Goal: Task Accomplishment & Management: Manage account settings

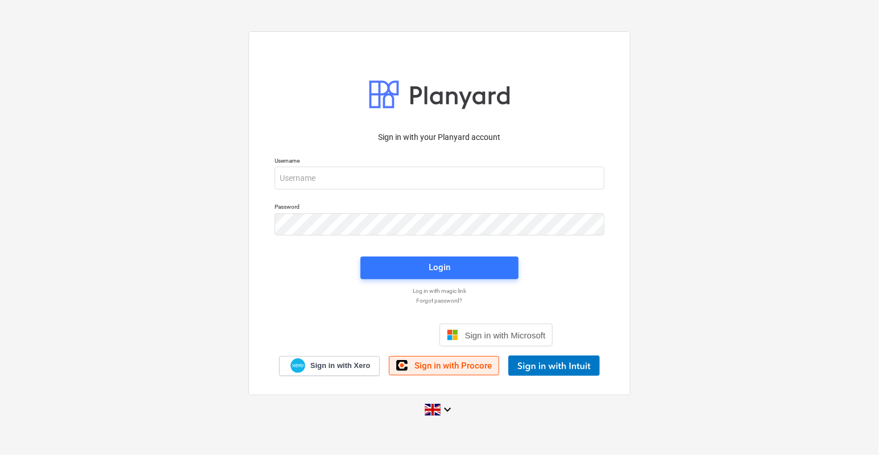
click at [470, 365] on span "Sign in with Procore" at bounding box center [452, 365] width 77 height 10
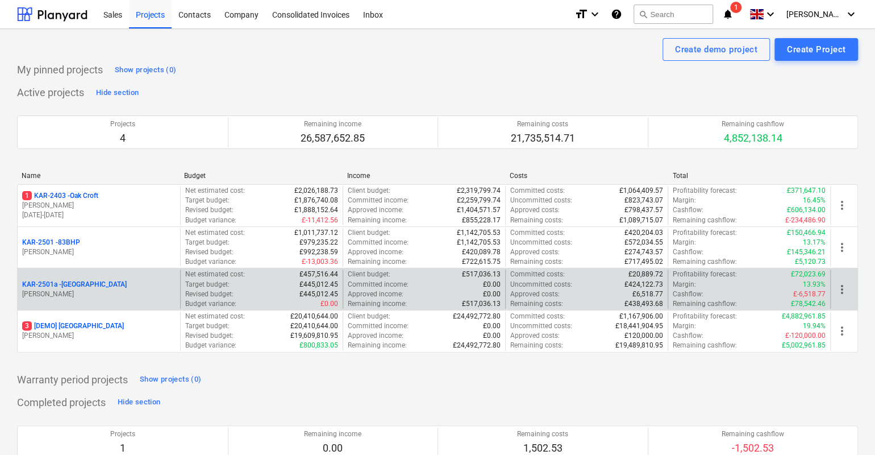
click at [105, 280] on p "KAR-2501a - [GEOGRAPHIC_DATA]" at bounding box center [74, 285] width 105 height 10
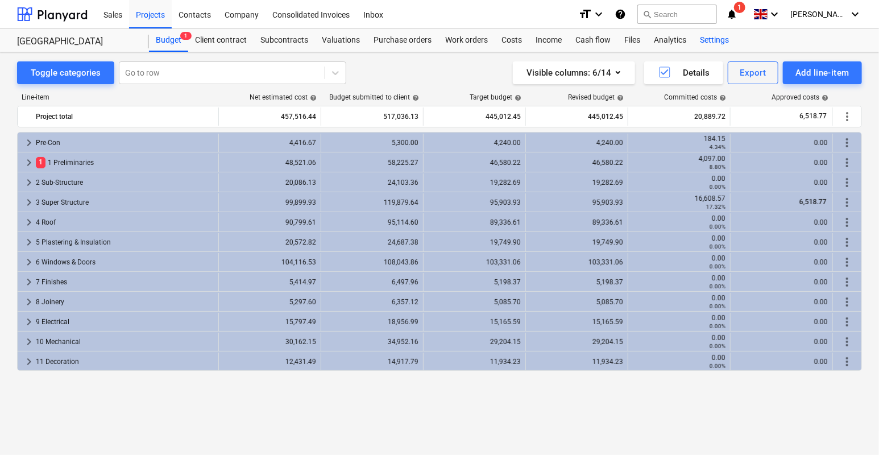
click at [718, 43] on div "Settings" at bounding box center [714, 40] width 43 height 23
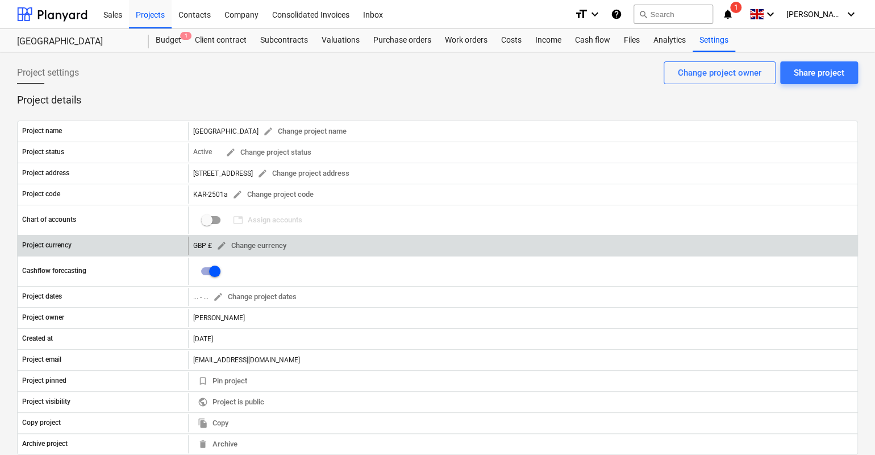
scroll to position [175, 0]
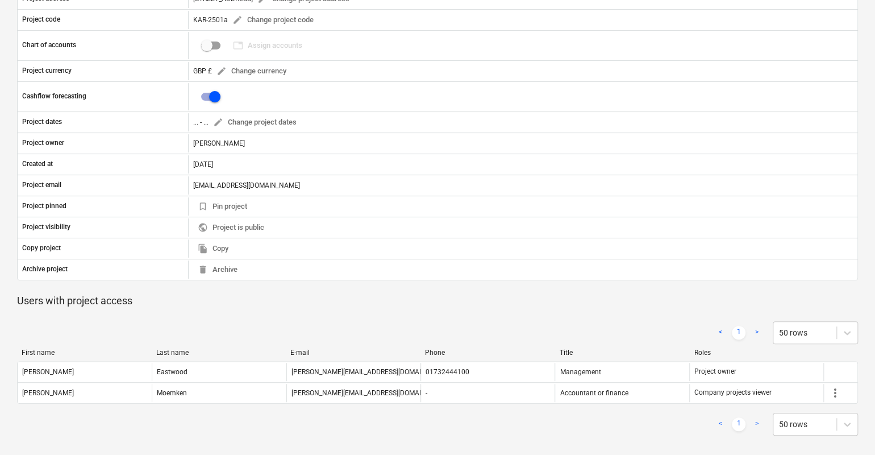
click at [564, 419] on div "< 1 > 50 rows" at bounding box center [437, 424] width 841 height 23
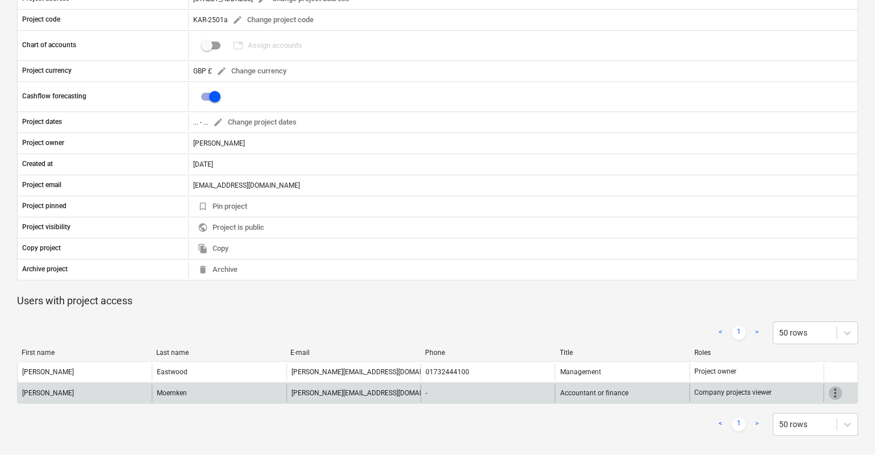
click at [836, 389] on span "more_vert" at bounding box center [836, 393] width 14 height 14
click at [836, 389] on li "Edit" at bounding box center [845, 390] width 34 height 26
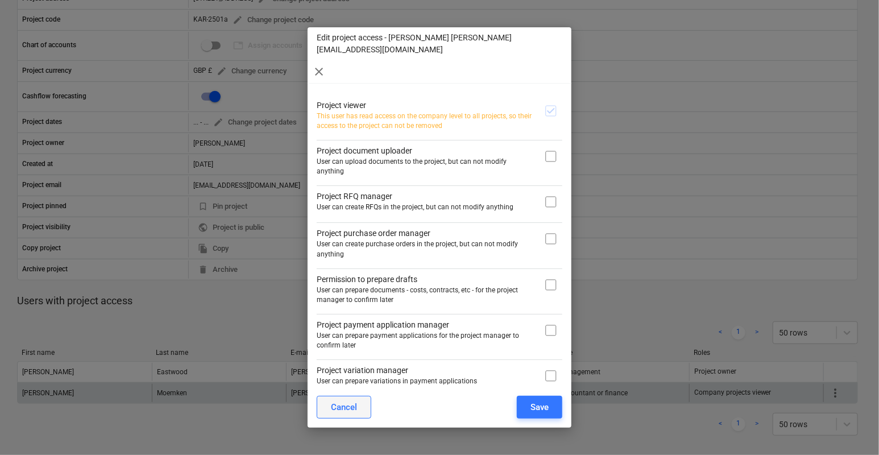
click at [357, 402] on button "Cancel" at bounding box center [344, 407] width 55 height 23
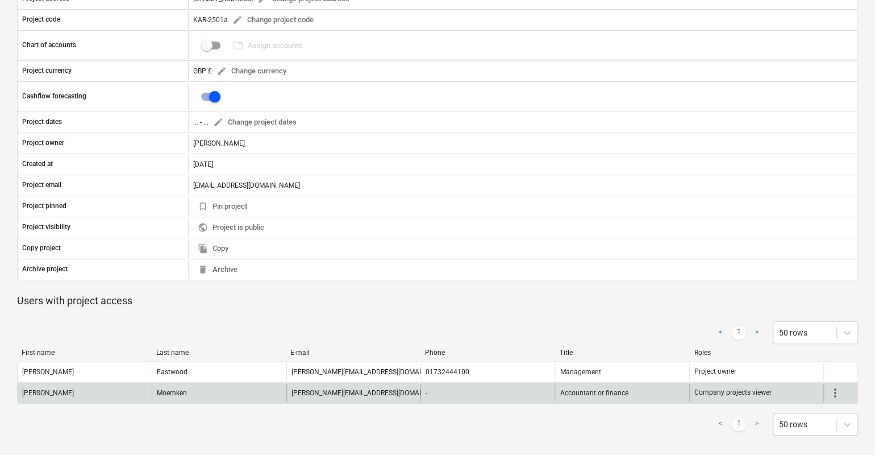
click at [346, 394] on div "[PERSON_NAME][EMAIL_ADDRESS][DOMAIN_NAME]" at bounding box center [353, 393] width 134 height 18
click at [106, 388] on div "[PERSON_NAME]" at bounding box center [85, 393] width 134 height 18
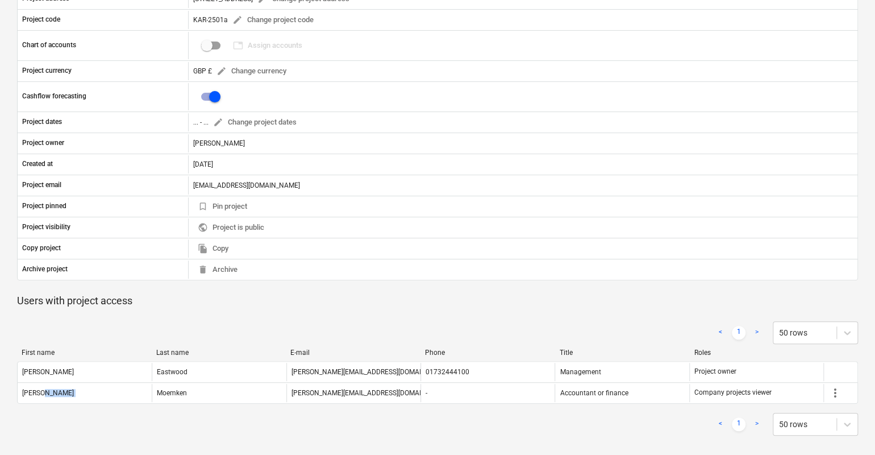
scroll to position [0, 0]
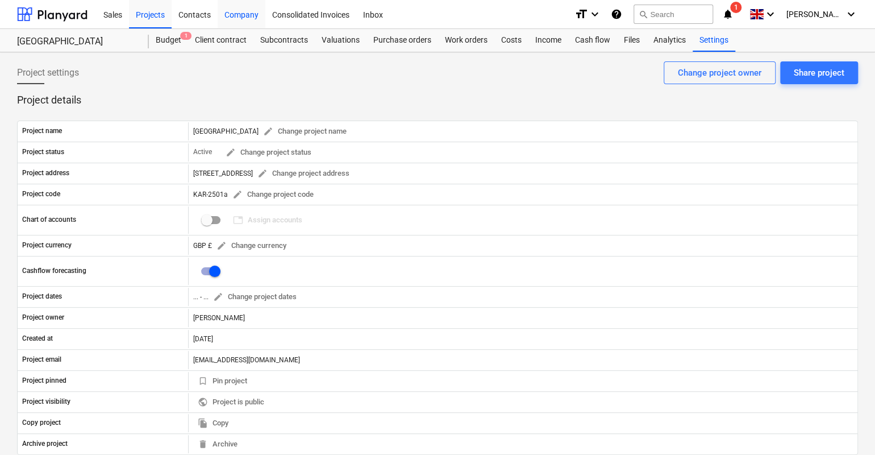
click at [248, 12] on div "Company" at bounding box center [242, 13] width 48 height 29
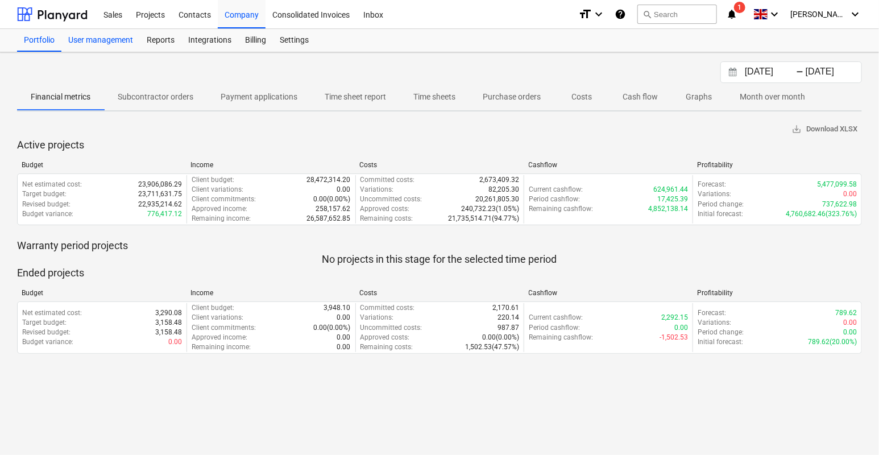
click at [107, 44] on div "User management" at bounding box center [100, 40] width 78 height 23
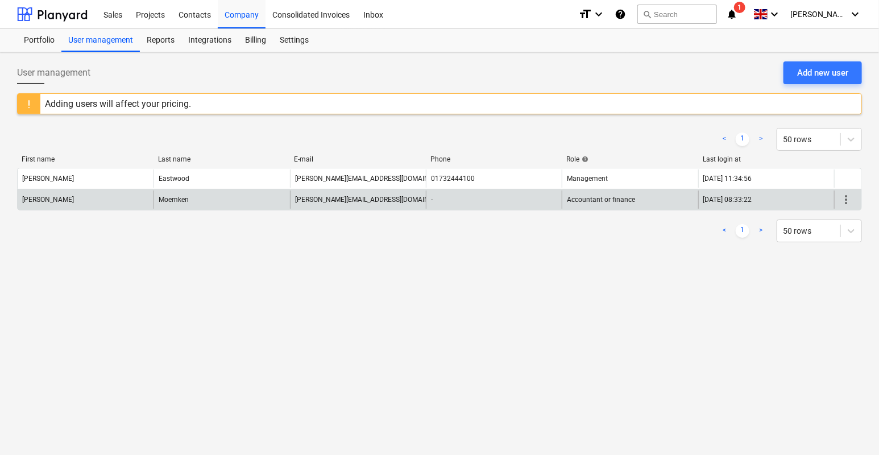
click at [201, 202] on div "Moemken" at bounding box center [221, 199] width 136 height 18
click at [840, 197] on span "more_vert" at bounding box center [846, 200] width 14 height 14
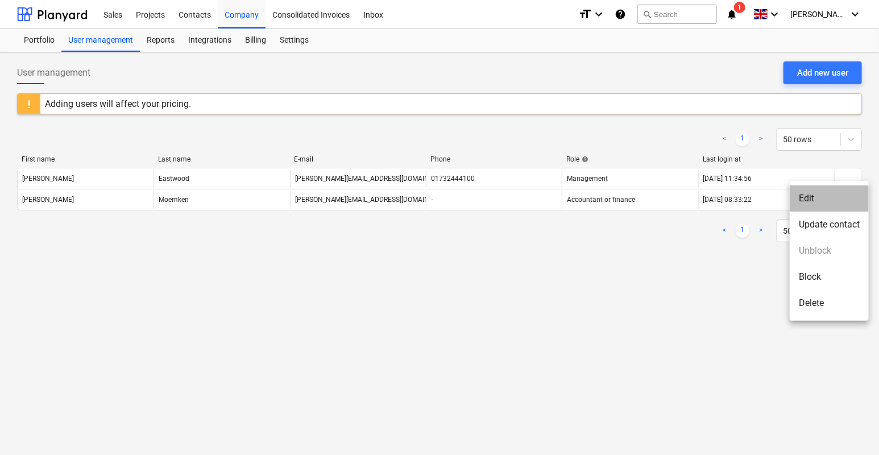
click at [809, 204] on li "Edit" at bounding box center [829, 198] width 79 height 26
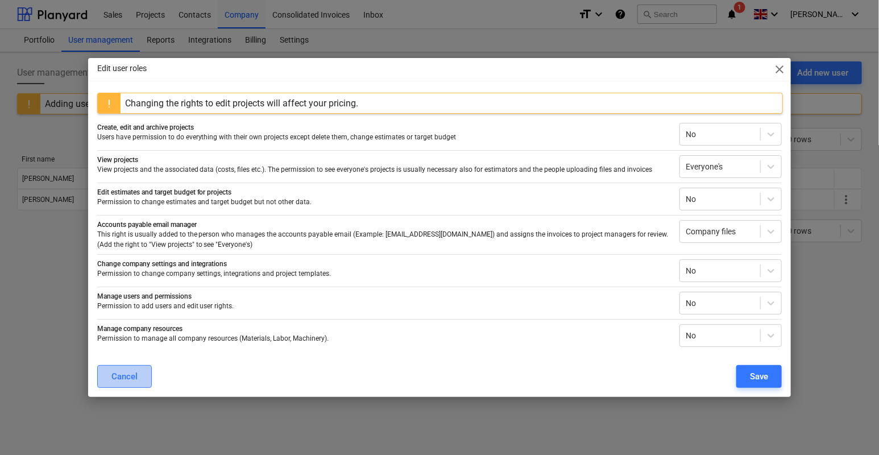
click at [122, 380] on div "Cancel" at bounding box center [124, 376] width 26 height 15
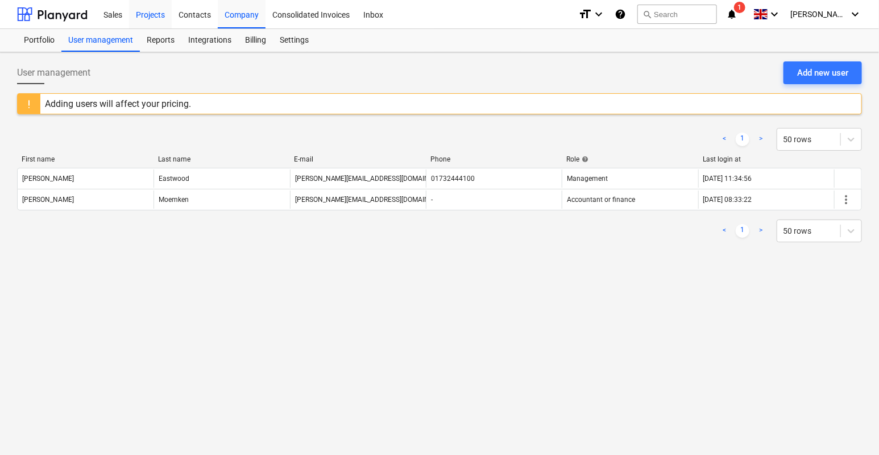
click at [152, 16] on div "Projects" at bounding box center [150, 13] width 43 height 29
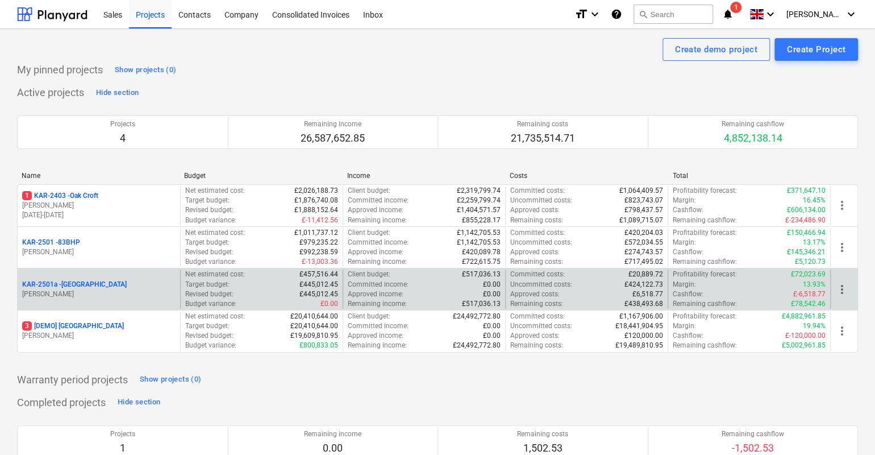
click at [94, 284] on p "KAR-2501a - [GEOGRAPHIC_DATA]" at bounding box center [74, 285] width 105 height 10
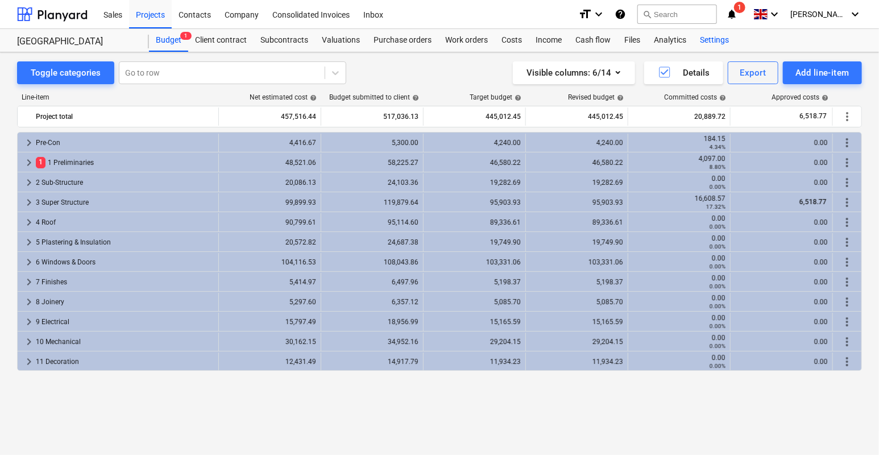
click at [710, 40] on div "Settings" at bounding box center [714, 40] width 43 height 23
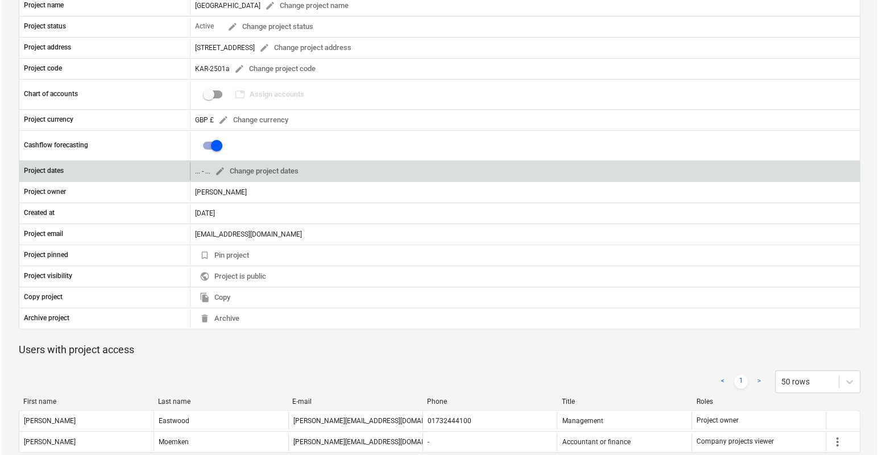
scroll to position [175, 0]
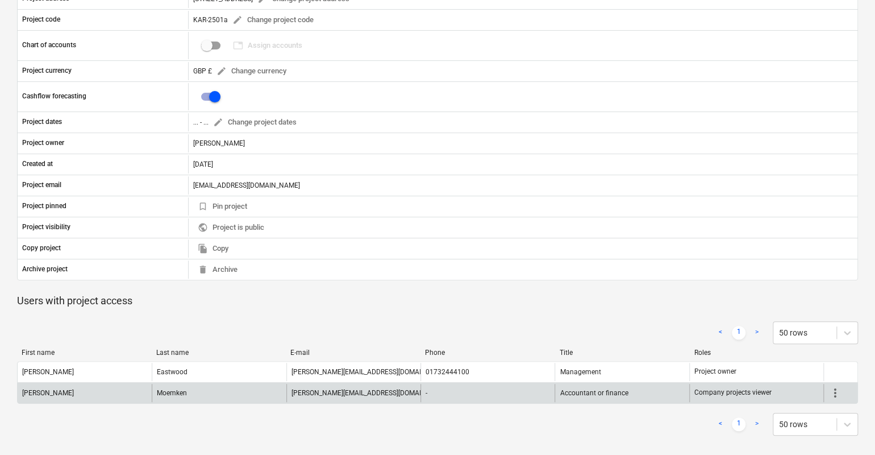
click at [212, 391] on div "Moemken" at bounding box center [219, 393] width 134 height 18
click at [837, 394] on span "more_vert" at bounding box center [836, 393] width 14 height 14
click at [837, 394] on li "Edit" at bounding box center [845, 390] width 34 height 26
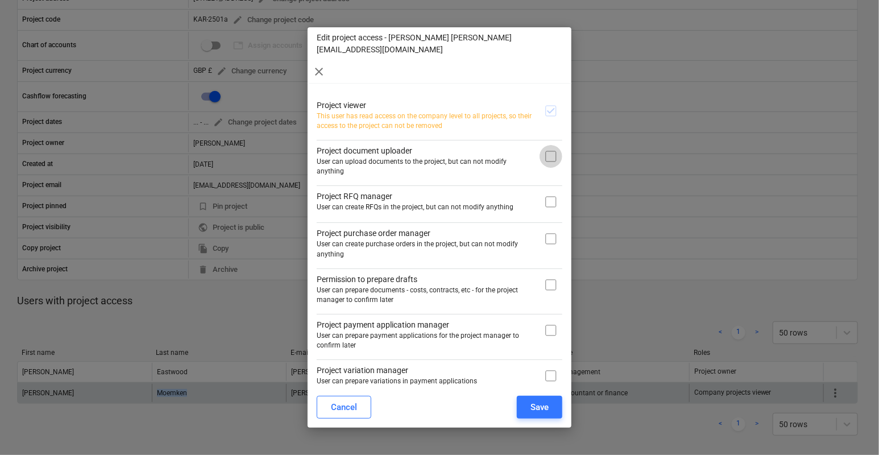
click at [549, 145] on input "checkbox" at bounding box center [550, 156] width 23 height 23
checkbox input "true"
click at [549, 227] on input "checkbox" at bounding box center [550, 238] width 23 height 23
checkbox input "true"
click at [546, 273] on input "checkbox" at bounding box center [550, 284] width 23 height 23
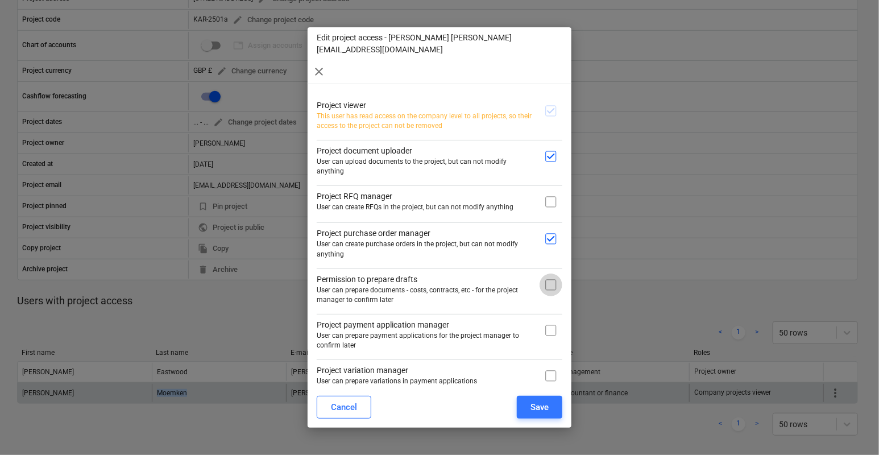
checkbox input "true"
click at [546, 319] on input "checkbox" at bounding box center [550, 330] width 23 height 23
checkbox input "true"
click at [546, 401] on input "checkbox" at bounding box center [550, 412] width 23 height 23
checkbox input "true"
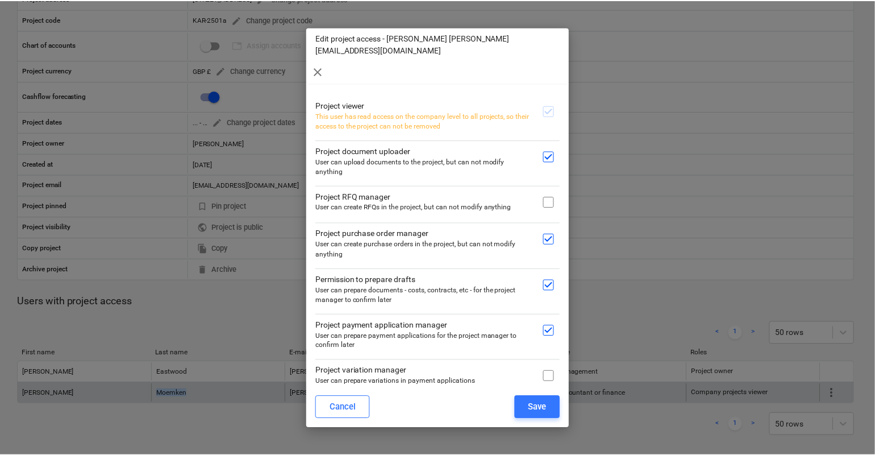
scroll to position [59, 0]
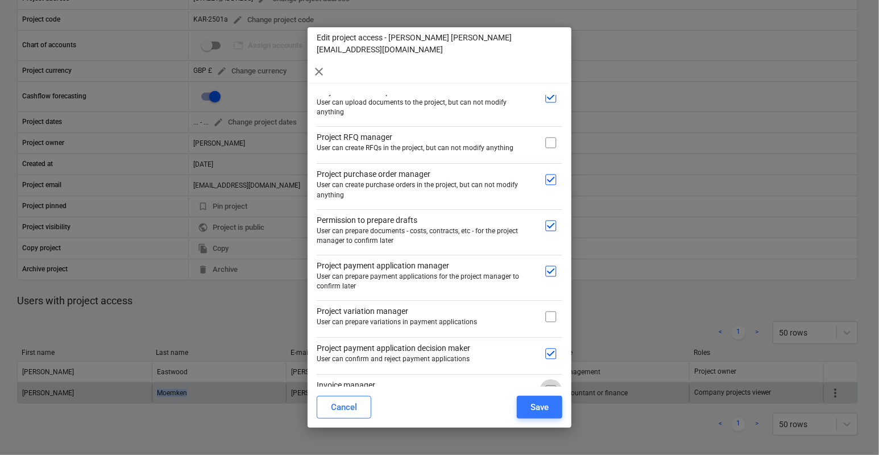
click at [546, 379] on input "checkbox" at bounding box center [550, 390] width 23 height 23
checkbox input "true"
click at [541, 403] on div "Save" at bounding box center [539, 407] width 18 height 15
